Goal: Information Seeking & Learning: Check status

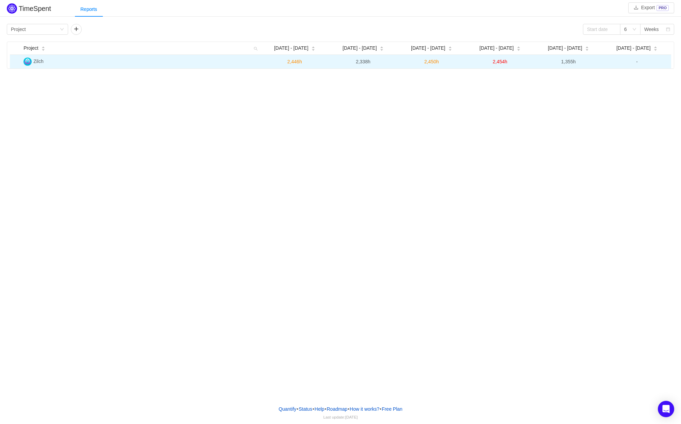
click at [298, 61] on span "2,446h" at bounding box center [294, 61] width 15 height 5
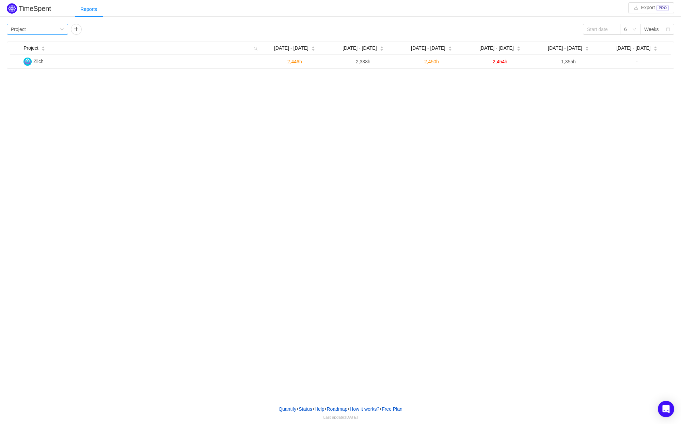
click at [57, 29] on div "Group by Project" at bounding box center [35, 29] width 49 height 10
click at [41, 55] on li "Team" at bounding box center [37, 53] width 61 height 11
click at [78, 30] on button "button" at bounding box center [76, 29] width 11 height 11
click at [110, 27] on div "Group by Person" at bounding box center [99, 29] width 49 height 10
click at [47, 33] on div "Group by Team" at bounding box center [35, 29] width 49 height 10
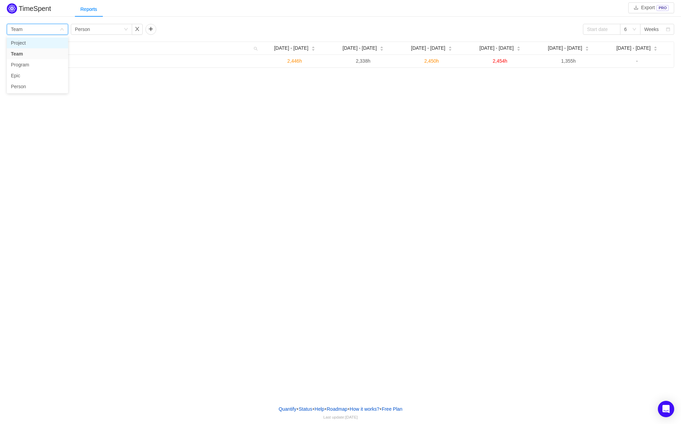
click at [35, 45] on li "Project" at bounding box center [37, 42] width 61 height 11
click at [87, 28] on div "Person" at bounding box center [82, 29] width 15 height 10
click at [95, 52] on li "Team" at bounding box center [101, 53] width 61 height 11
click at [130, 69] on div "Project Aug [DATE] - [DATE] - 31 [DATE] - [DATE] Sep [DATE] - [DATE] - [DATE] -…" at bounding box center [340, 55] width 667 height 27
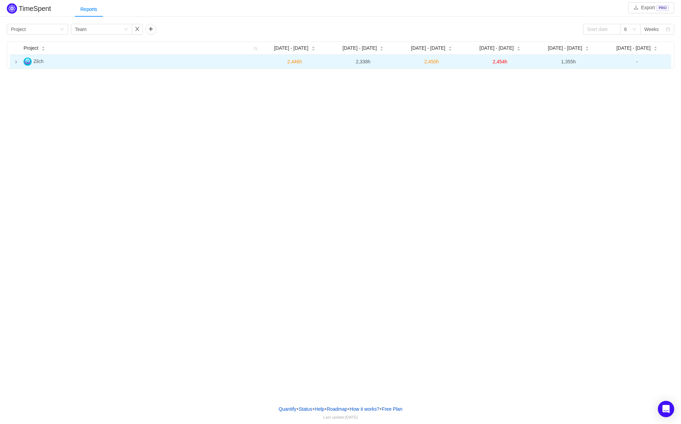
click at [130, 65] on td "Zilch" at bounding box center [141, 62] width 240 height 14
